Goal: Task Accomplishment & Management: Manage account settings

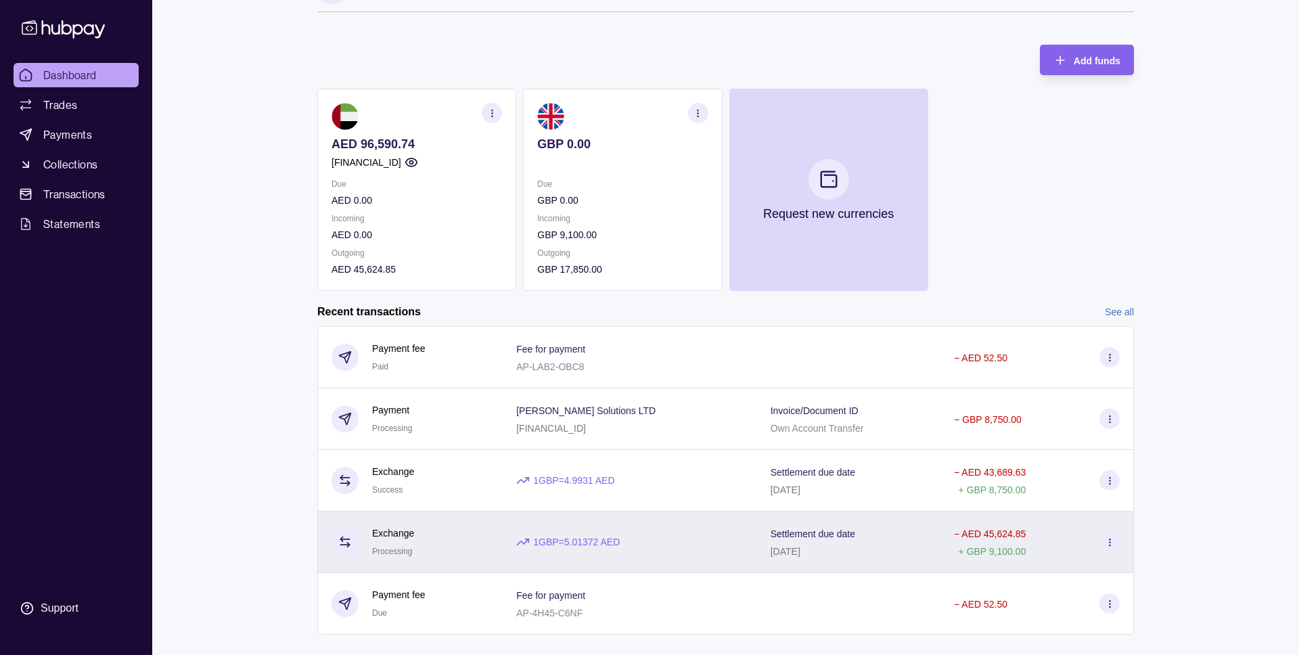
scroll to position [65, 0]
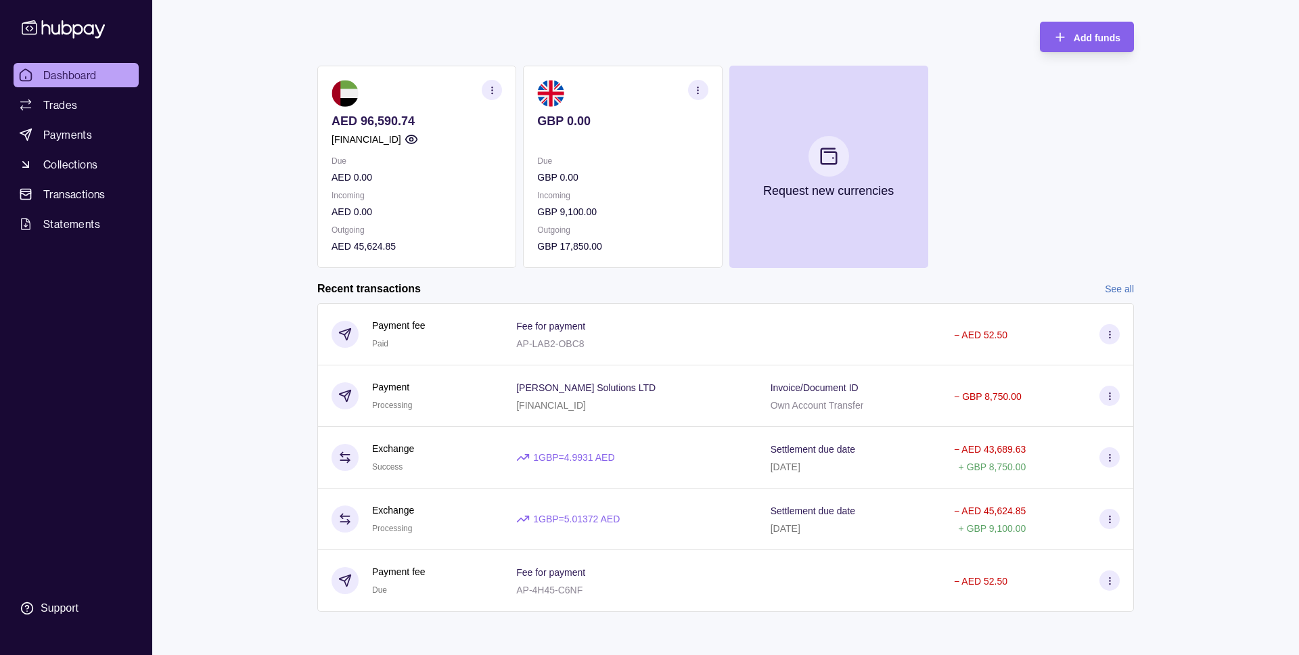
click at [1113, 291] on link "See all" at bounding box center [1119, 289] width 29 height 15
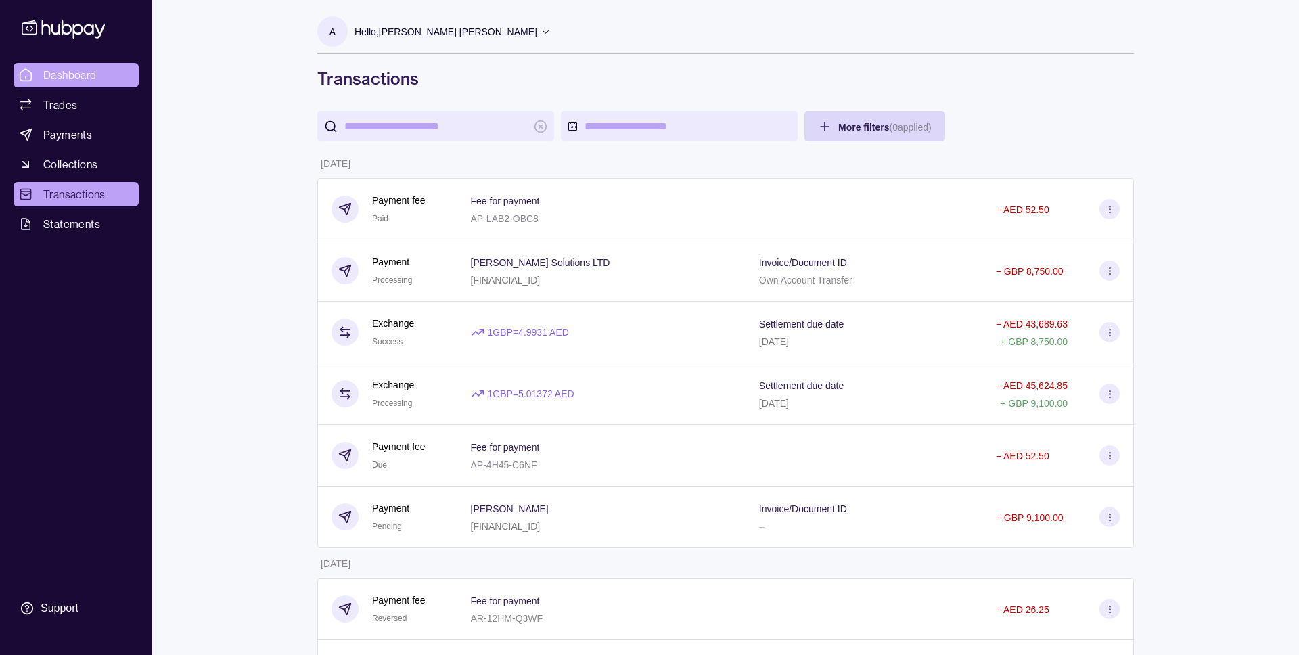
click at [78, 74] on span "Dashboard" at bounding box center [69, 75] width 53 height 16
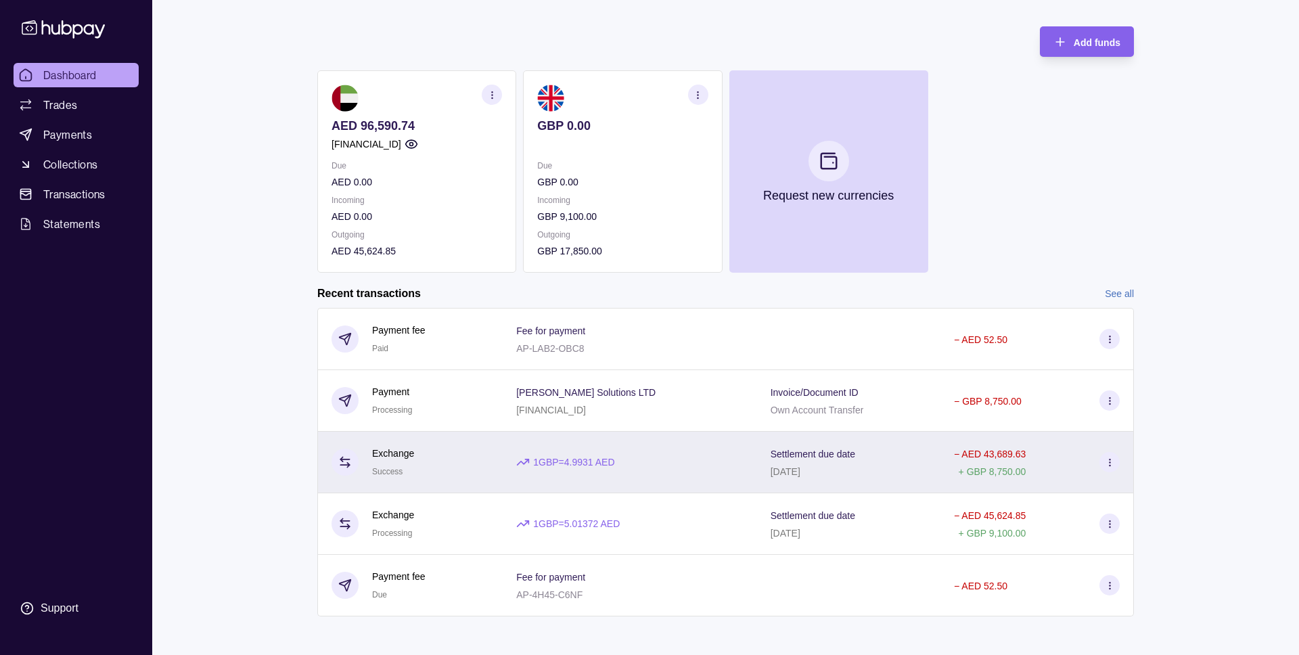
scroll to position [65, 0]
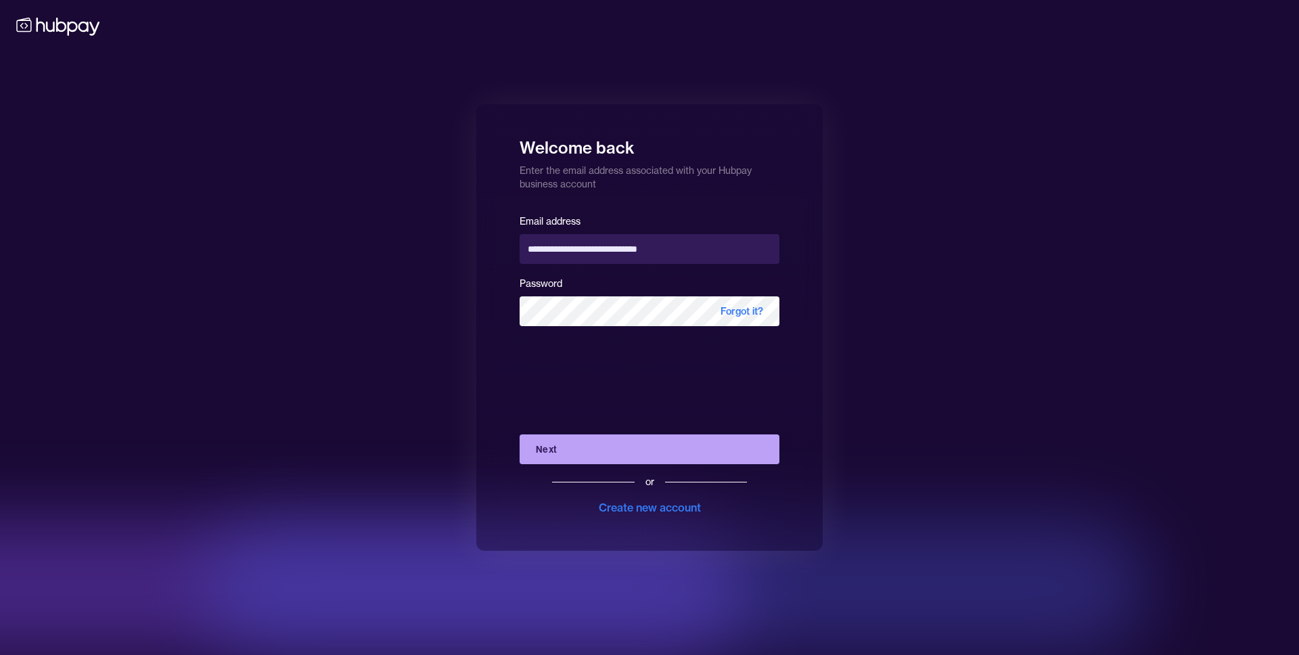
click at [667, 449] on button "Next" at bounding box center [650, 449] width 260 height 30
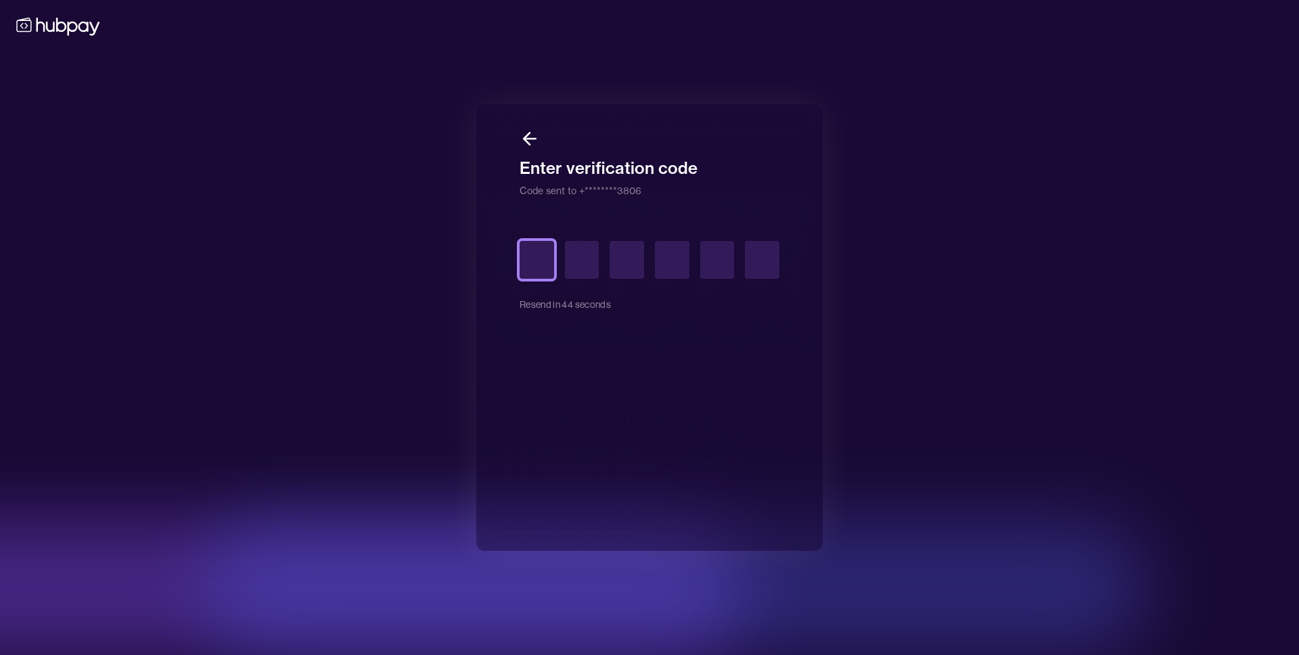
type input "*"
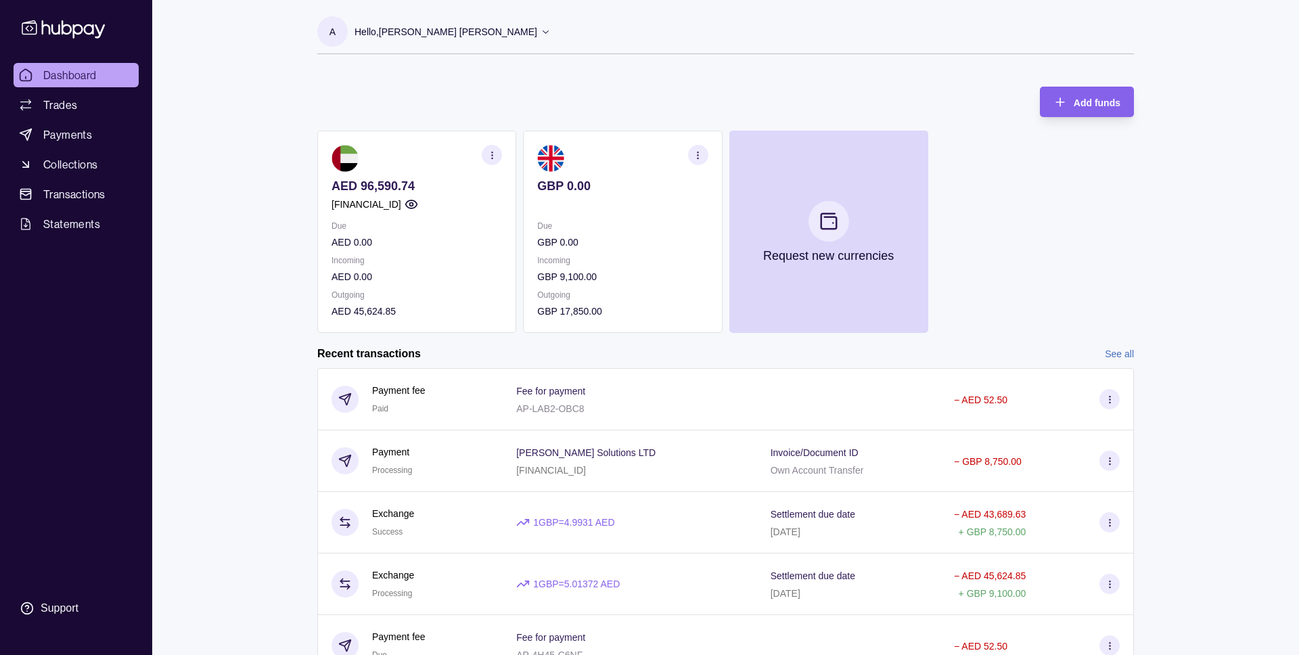
click at [385, 33] on p "Hello, [PERSON_NAME] [PERSON_NAME]" at bounding box center [446, 31] width 183 height 15
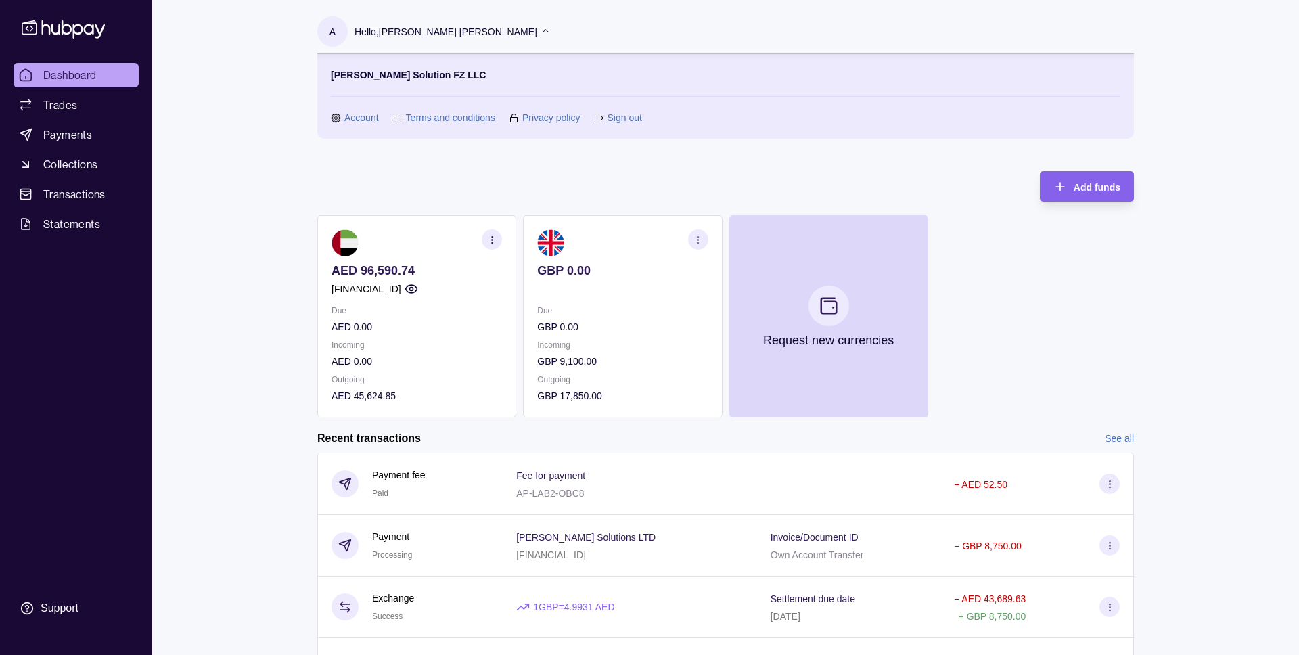
click at [370, 117] on link "Account" at bounding box center [361, 117] width 35 height 15
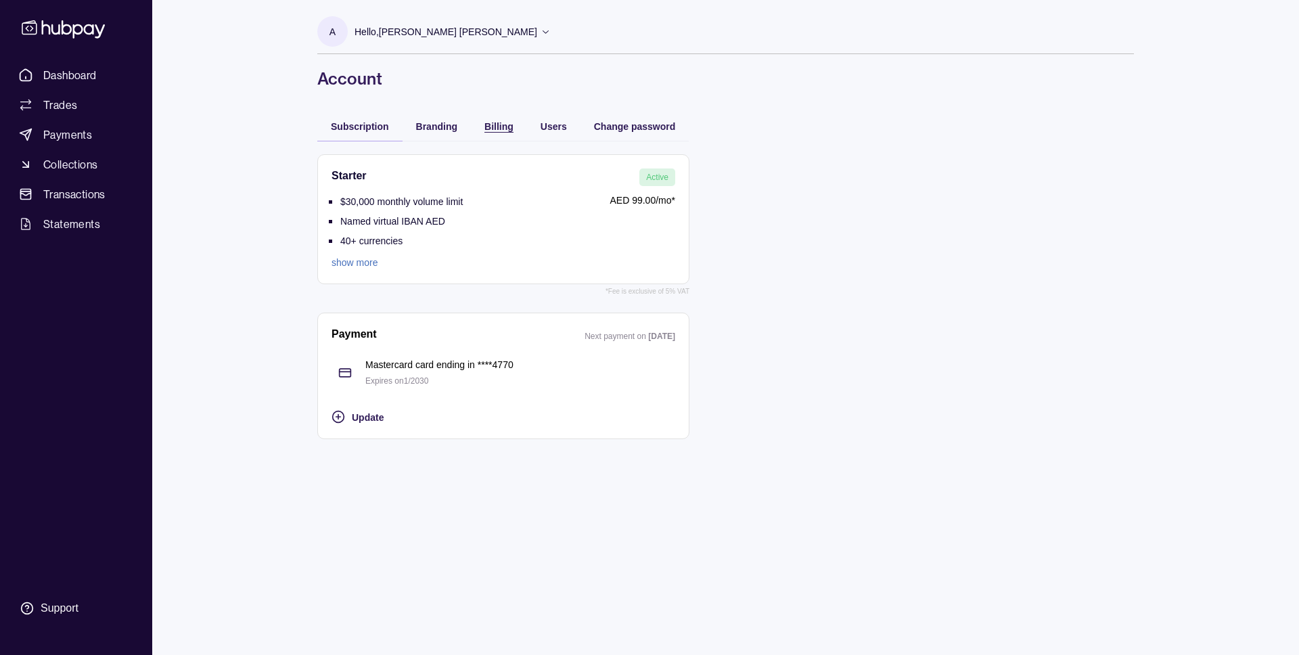
click at [478, 125] on div "Billing" at bounding box center [488, 126] width 49 height 16
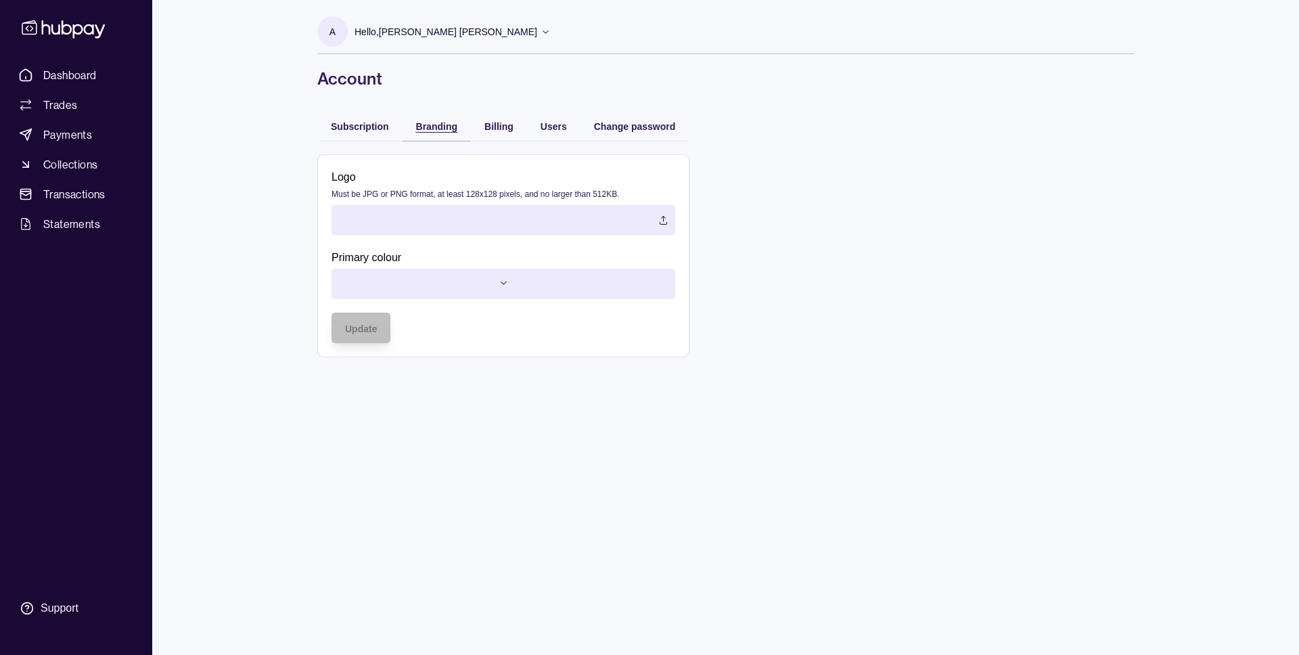
click at [434, 131] on span "Branding" at bounding box center [436, 126] width 41 height 11
click at [376, 133] on div "Subscription" at bounding box center [360, 126] width 58 height 16
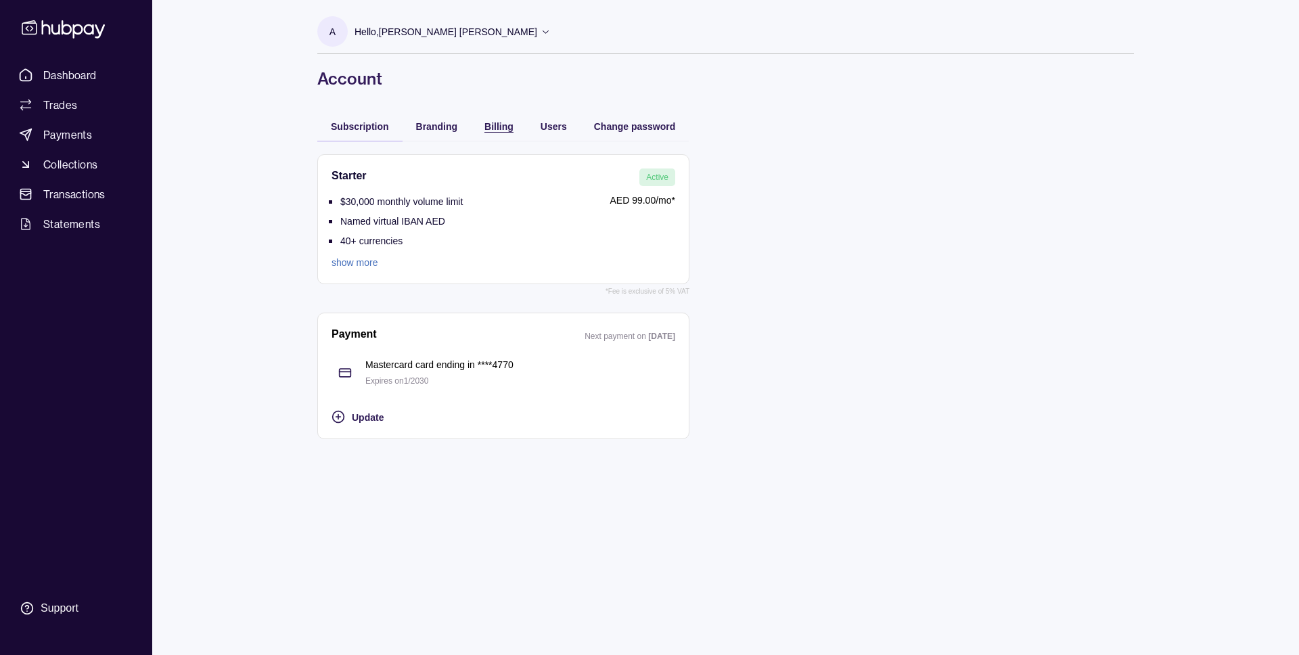
click at [497, 124] on span "Billing" at bounding box center [499, 126] width 29 height 11
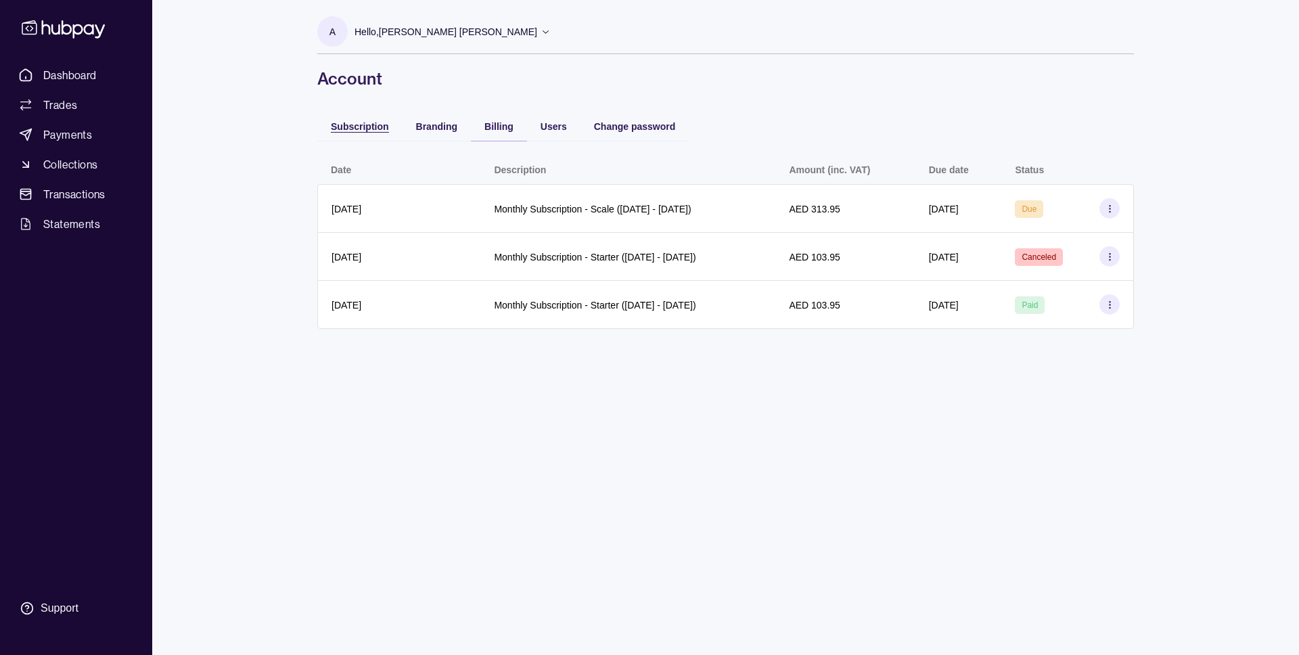
click at [383, 132] on div "Subscription" at bounding box center [360, 126] width 58 height 16
click at [510, 129] on span "Billing" at bounding box center [499, 126] width 29 height 11
